Goal: Information Seeking & Learning: Learn about a topic

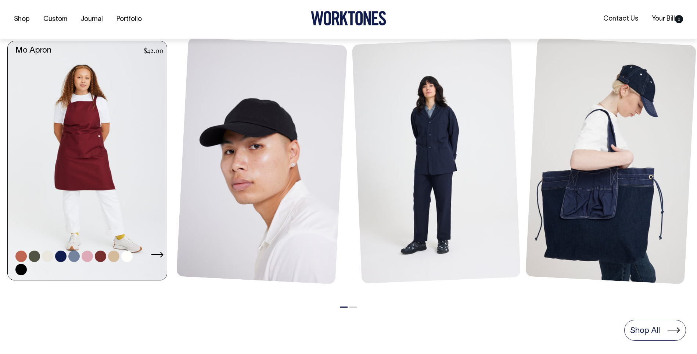
scroll to position [331, 0]
click at [50, 255] on link at bounding box center [47, 255] width 11 height 11
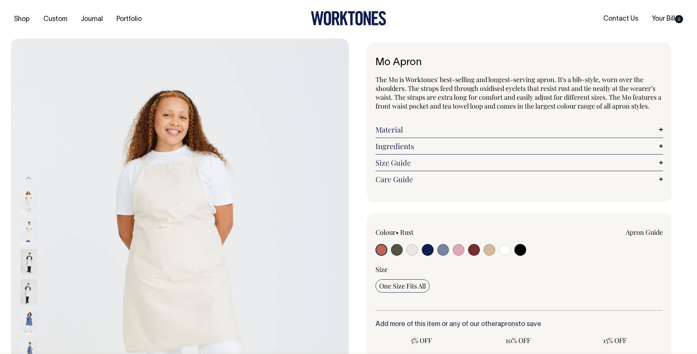
radio input "true"
radio input "false"
select select "Natural"
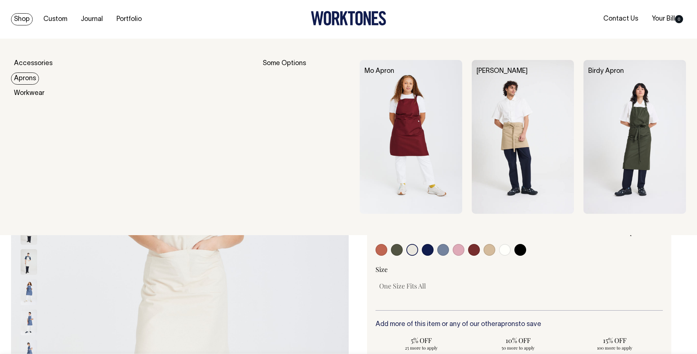
click at [32, 77] on link "Aprons" at bounding box center [25, 78] width 28 height 12
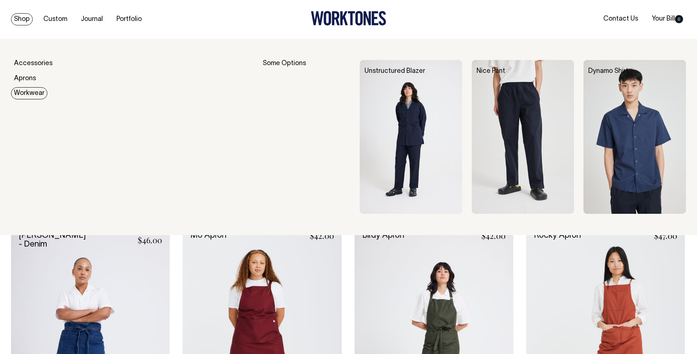
click at [31, 88] on link "Workwear" at bounding box center [29, 93] width 36 height 12
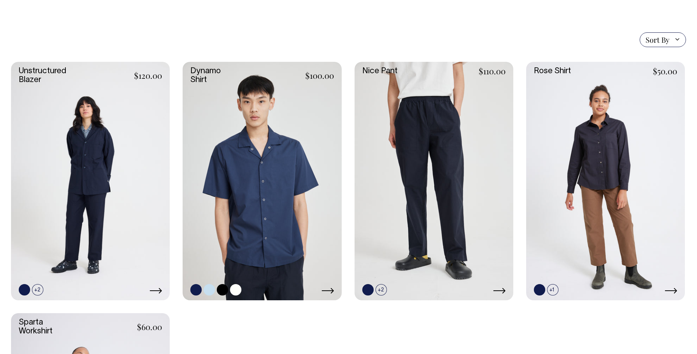
scroll to position [184, 0]
click at [211, 291] on link at bounding box center [209, 289] width 11 height 11
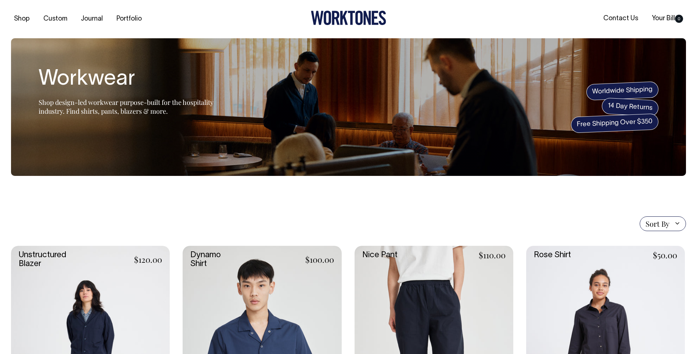
scroll to position [0, 0]
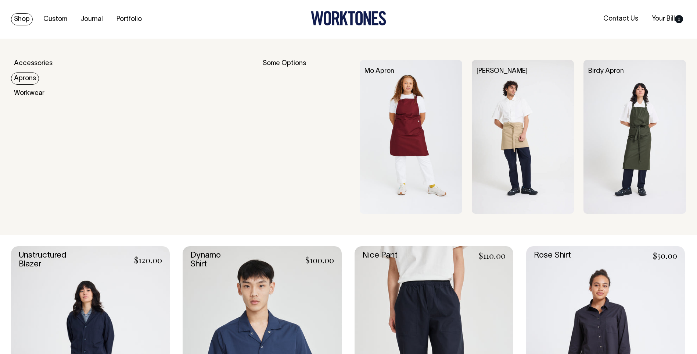
click at [517, 93] on img at bounding box center [523, 137] width 103 height 154
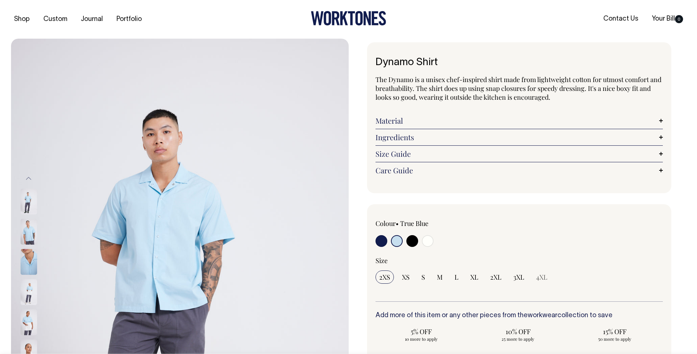
select select "True Blue"
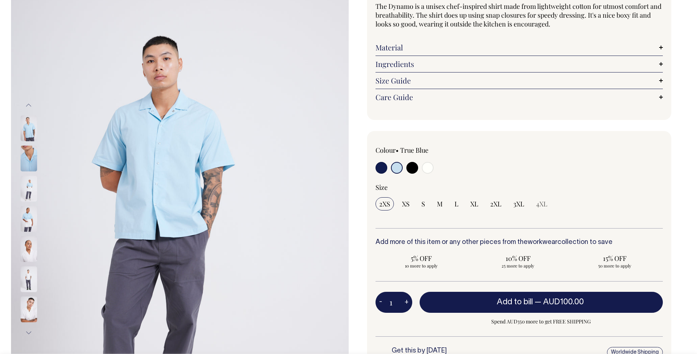
scroll to position [73, 0]
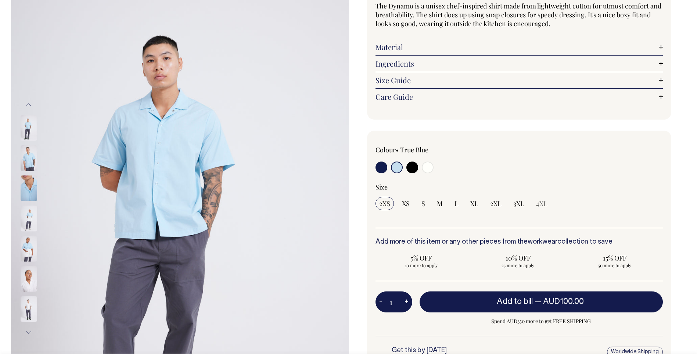
click at [359, 143] on div "Dynamo Shirt The Dynamo is a unisex chef-inspired shirt made from lightweight c…" at bounding box center [518, 207] width 338 height 477
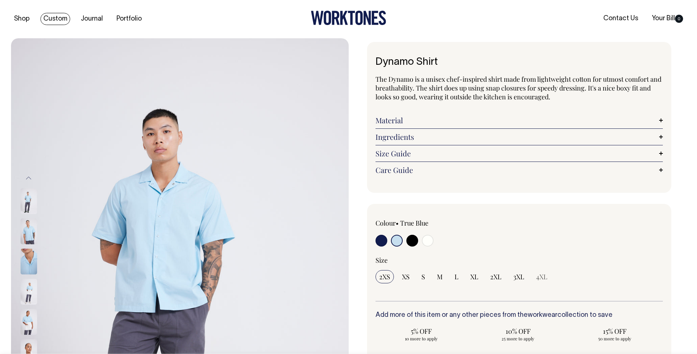
scroll to position [0, 0]
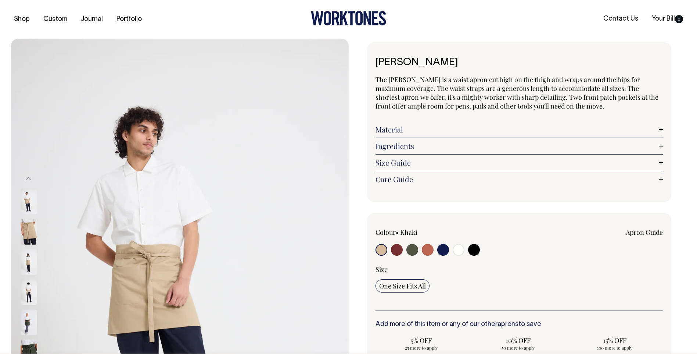
click at [396, 249] on input "radio" at bounding box center [397, 250] width 12 height 12
radio input "true"
select select "Burgundy"
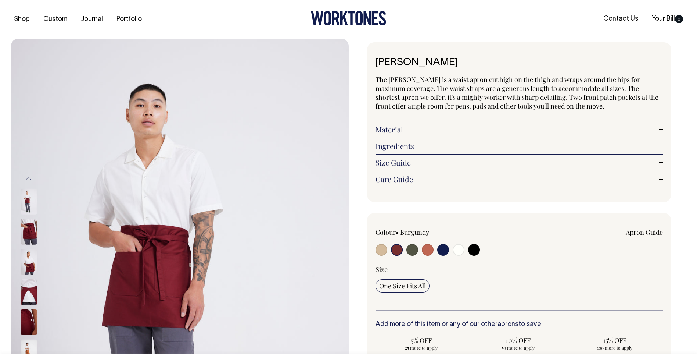
click at [383, 252] on input "radio" at bounding box center [382, 250] width 12 height 12
radio input "true"
select select "Khaki"
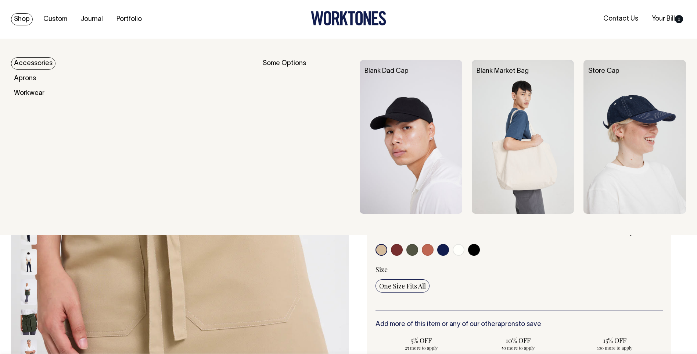
click at [41, 61] on link "Accessories" at bounding box center [33, 63] width 44 height 12
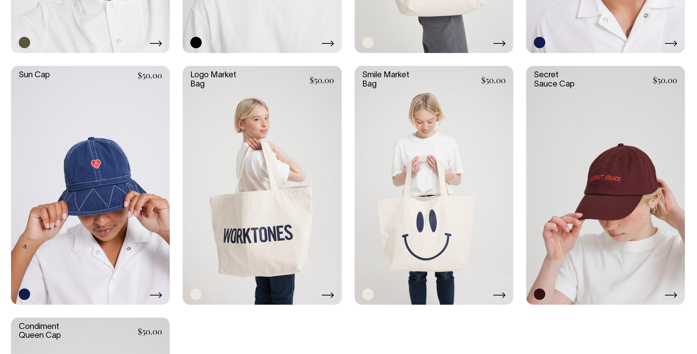
scroll to position [662, 0]
click at [578, 169] on link at bounding box center [605, 185] width 159 height 238
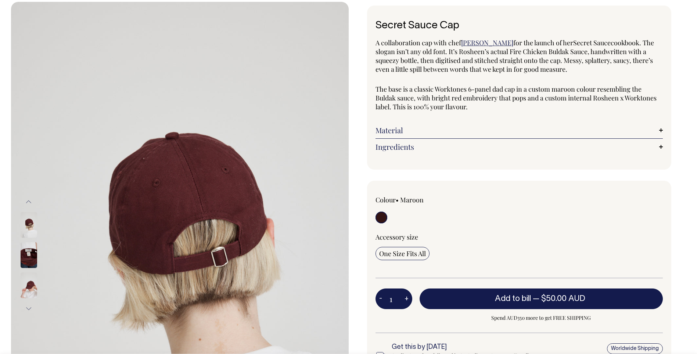
scroll to position [36, 0]
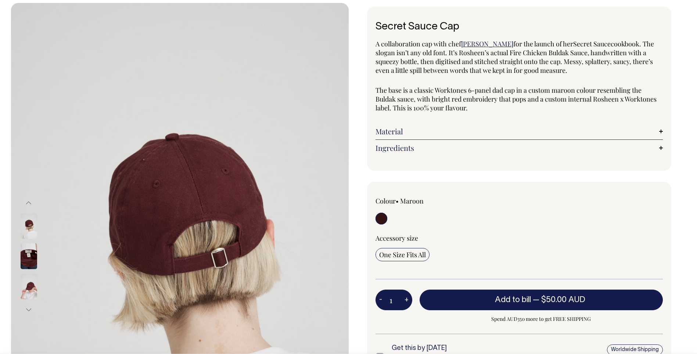
click at [27, 225] on img at bounding box center [29, 226] width 17 height 26
click at [33, 289] on img at bounding box center [29, 286] width 17 height 26
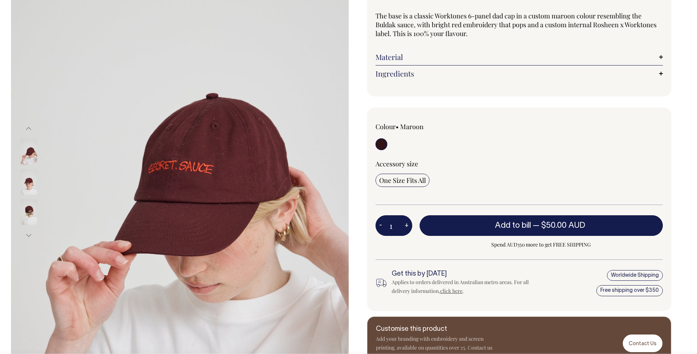
scroll to position [110, 0]
click at [555, 103] on div "Secret Sauce Cap A collaboration cap with chef Rosheen Kaul for the launch of h…" at bounding box center [518, 151] width 338 height 438
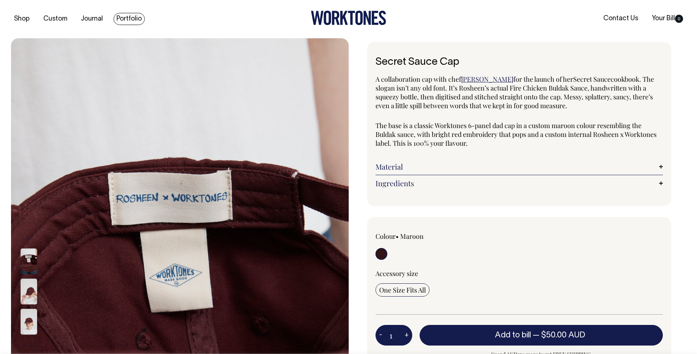
scroll to position [0, 0]
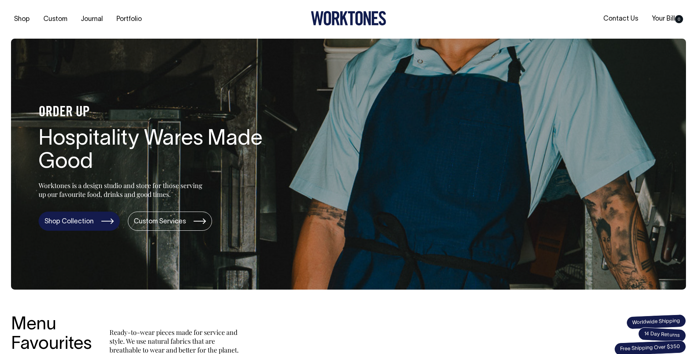
click at [76, 219] on link "Shop Collection" at bounding box center [79, 220] width 81 height 19
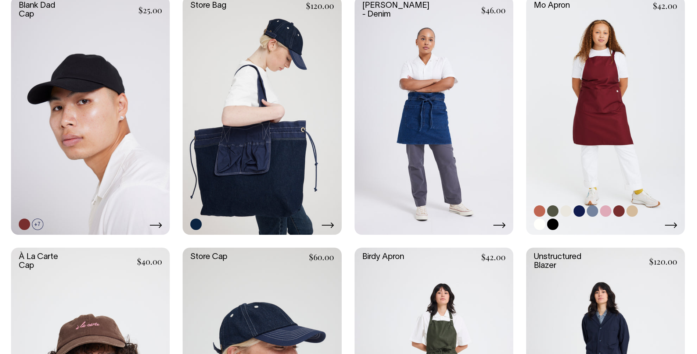
scroll to position [220, 0]
click at [568, 211] on link at bounding box center [565, 210] width 11 height 11
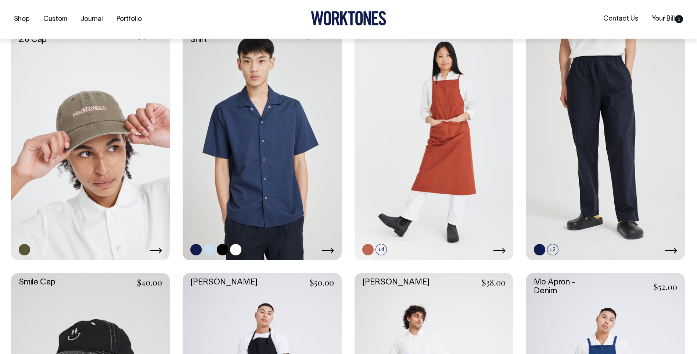
scroll to position [698, 0]
click at [209, 250] on link at bounding box center [209, 248] width 11 height 11
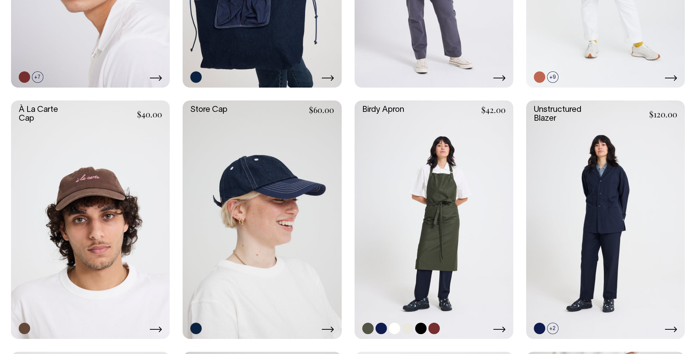
scroll to position [367, 0]
click at [405, 330] on link at bounding box center [407, 328] width 11 height 11
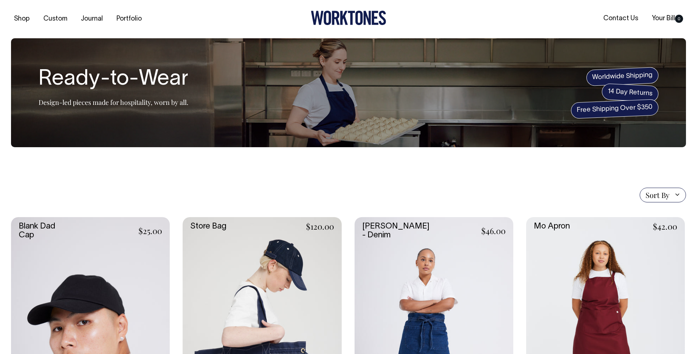
scroll to position [0, 0]
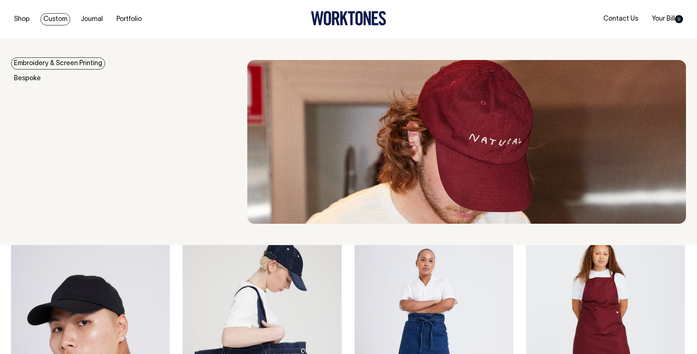
click at [32, 67] on link "Embroidery & Screen Printing" at bounding box center [58, 63] width 94 height 12
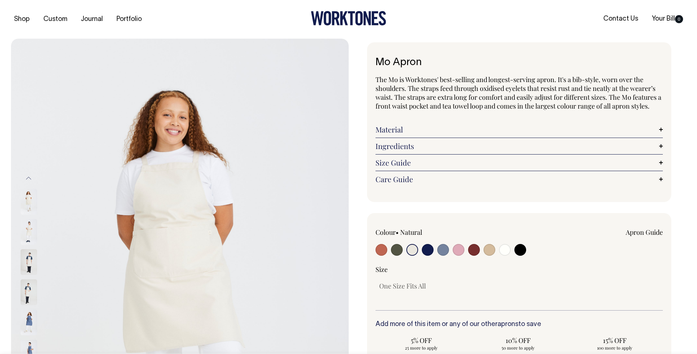
select select "Natural"
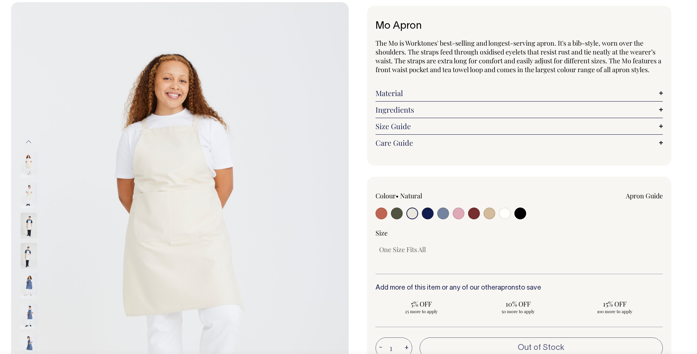
scroll to position [37, 0]
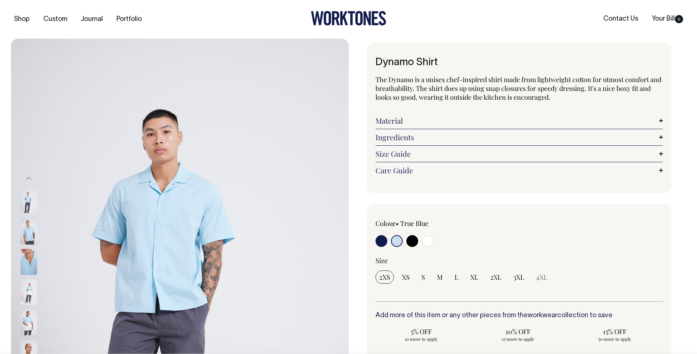
select select "True Blue"
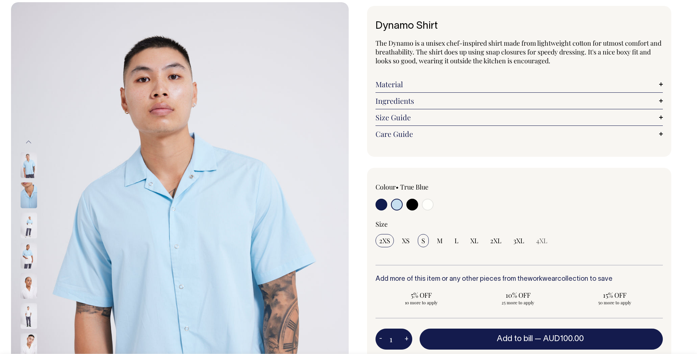
scroll to position [37, 0]
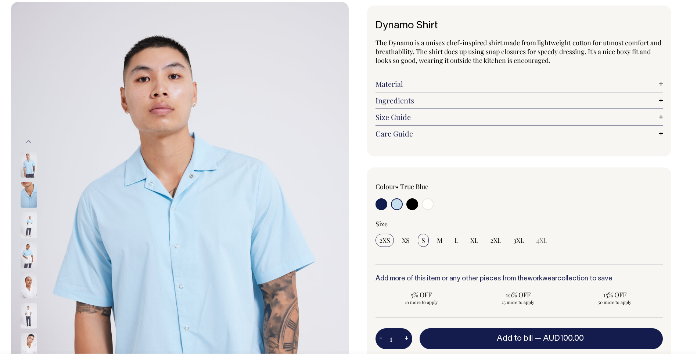
click at [423, 245] on input "S" at bounding box center [423, 239] width 11 height 13
radio input "true"
select select "S"
click at [424, 240] on span "S" at bounding box center [424, 240] width 4 height 9
click at [424, 240] on input "S" at bounding box center [423, 239] width 11 height 13
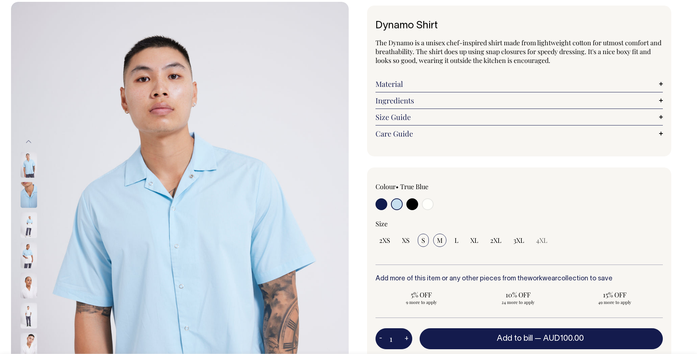
click at [444, 239] on input "M" at bounding box center [439, 239] width 13 height 13
radio input "true"
select select "M"
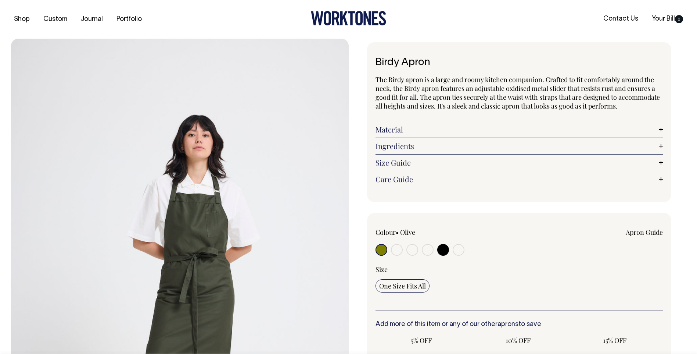
radio input "true"
select select "Natural"
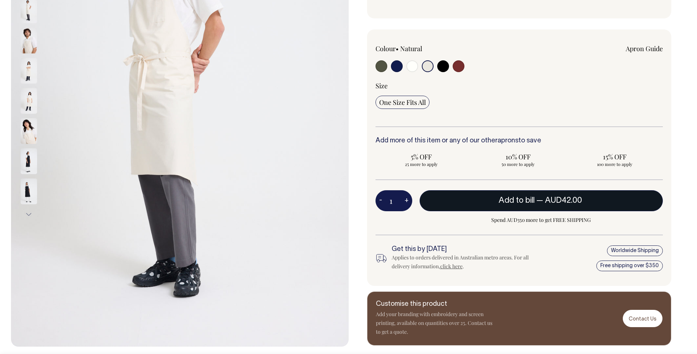
scroll to position [184, 0]
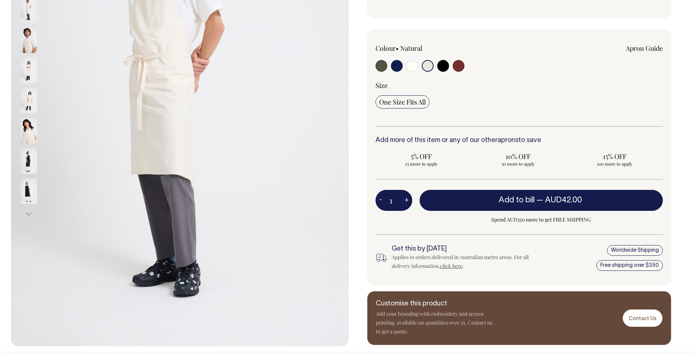
click at [408, 68] on input "radio" at bounding box center [412, 66] width 12 height 12
radio input "true"
select select "Off-White"
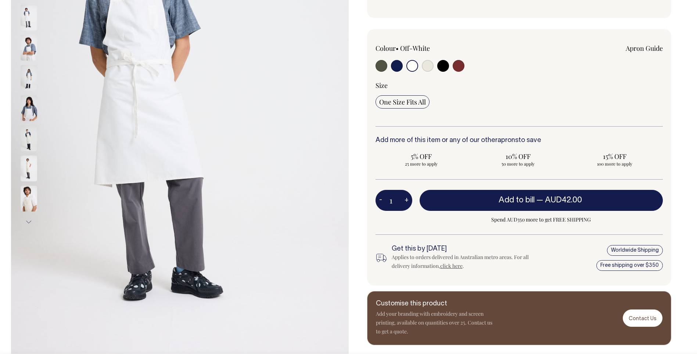
click at [427, 66] on input "radio" at bounding box center [428, 66] width 12 height 12
radio input "true"
select select "Natural"
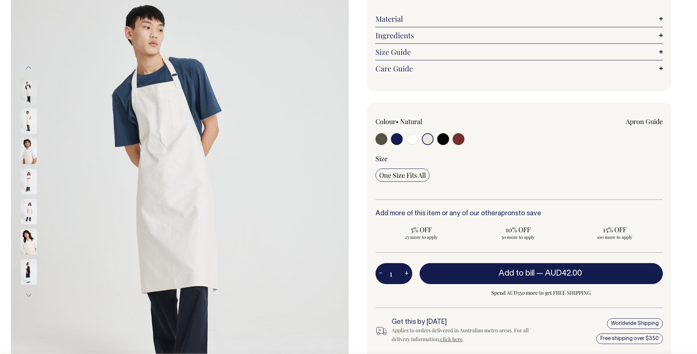
scroll to position [110, 0]
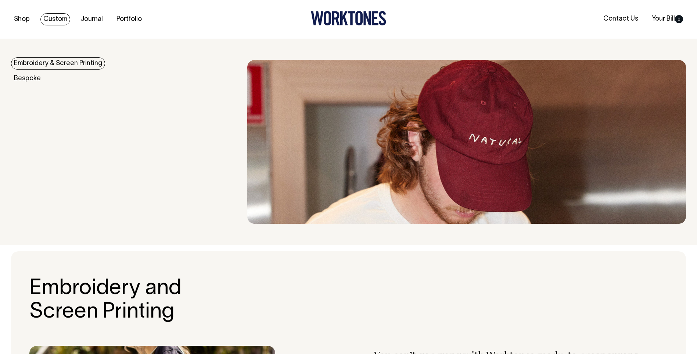
click at [52, 17] on link "Custom" at bounding box center [55, 19] width 30 height 12
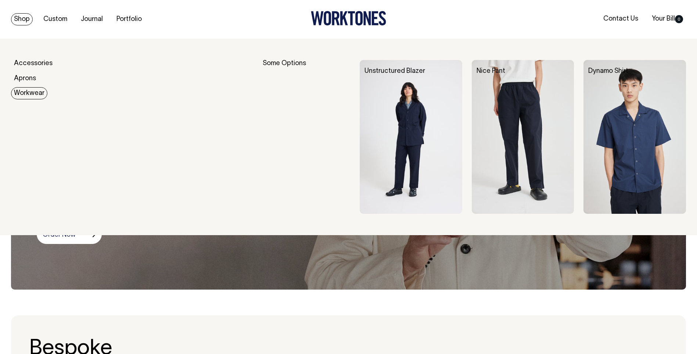
click at [41, 96] on link "Workwear" at bounding box center [29, 93] width 36 height 12
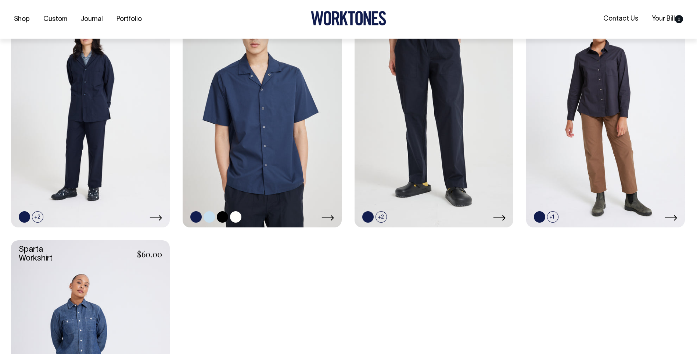
scroll to position [257, 0]
click at [215, 217] on link at bounding box center [209, 216] width 11 height 11
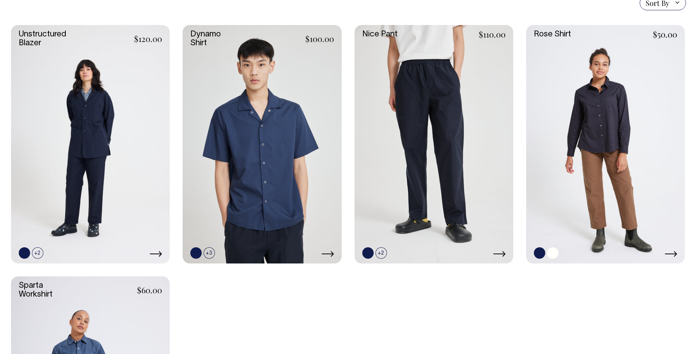
scroll to position [220, 0]
click at [556, 250] on link at bounding box center [552, 252] width 11 height 11
click at [212, 251] on link at bounding box center [209, 252] width 11 height 11
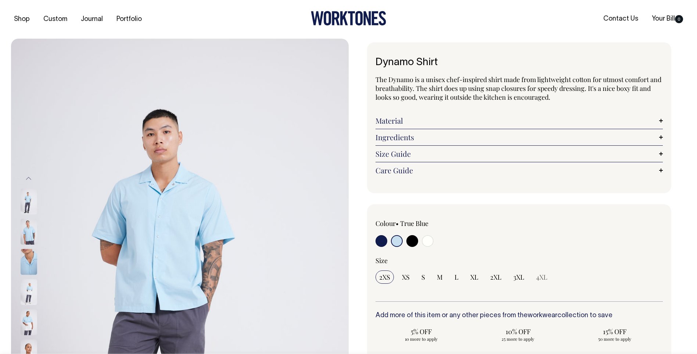
select select "True Blue"
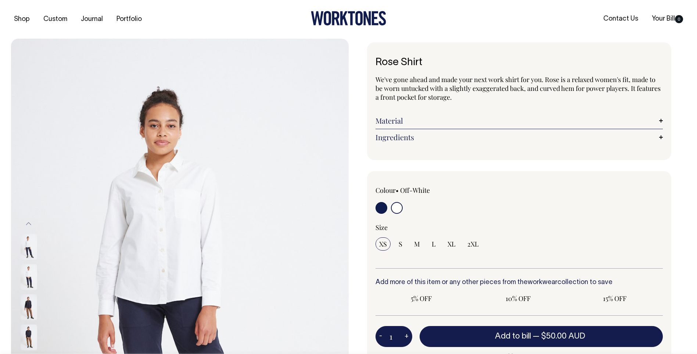
radio input "true"
select select "Off-White"
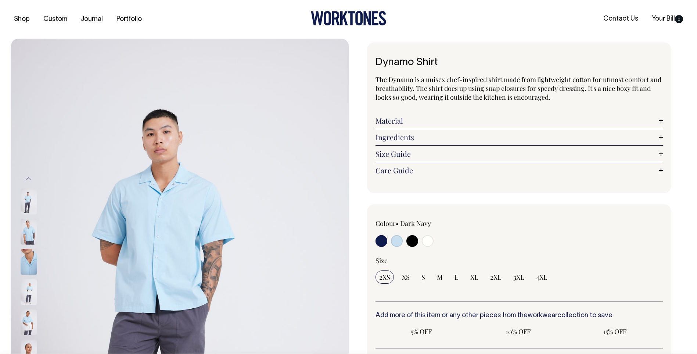
radio input "true"
select select "True Blue"
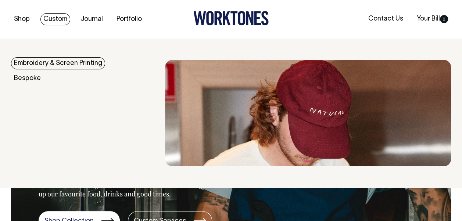
click at [54, 18] on link "Custom" at bounding box center [55, 19] width 30 height 12
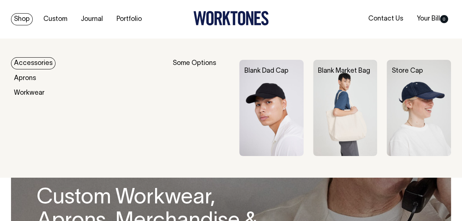
click at [24, 62] on link "Accessories" at bounding box center [33, 63] width 44 height 12
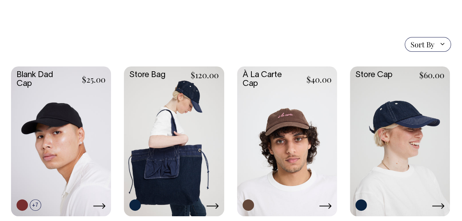
scroll to position [154, 0]
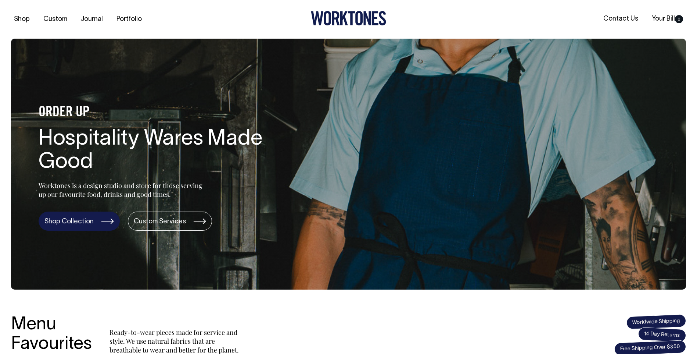
click at [82, 219] on link "Shop Collection" at bounding box center [79, 220] width 81 height 19
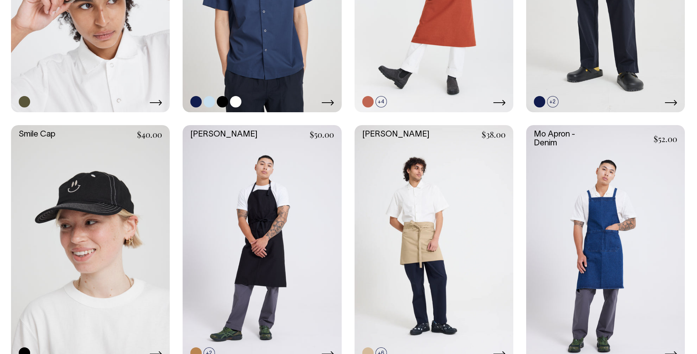
scroll to position [845, 0]
click at [212, 104] on link at bounding box center [209, 101] width 11 height 11
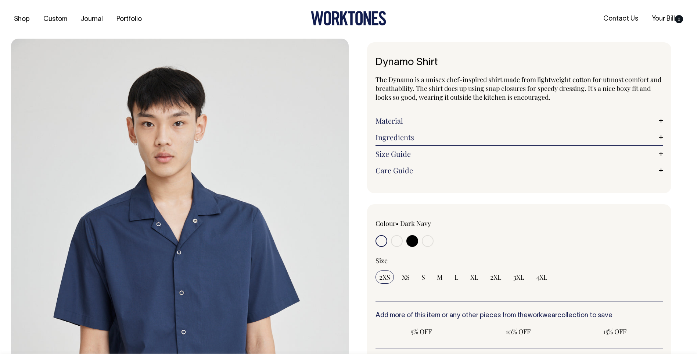
radio input "true"
select select "True Blue"
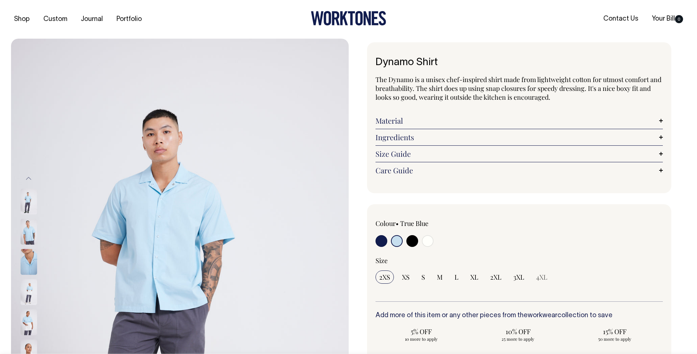
drag, startPoint x: 441, startPoint y: 65, endPoint x: 377, endPoint y: 63, distance: 63.6
click at [377, 63] on h1 "Dynamo Shirt" at bounding box center [520, 62] width 288 height 11
copy h1 "Dynamo Shirt"
